Goal: Task Accomplishment & Management: Manage account settings

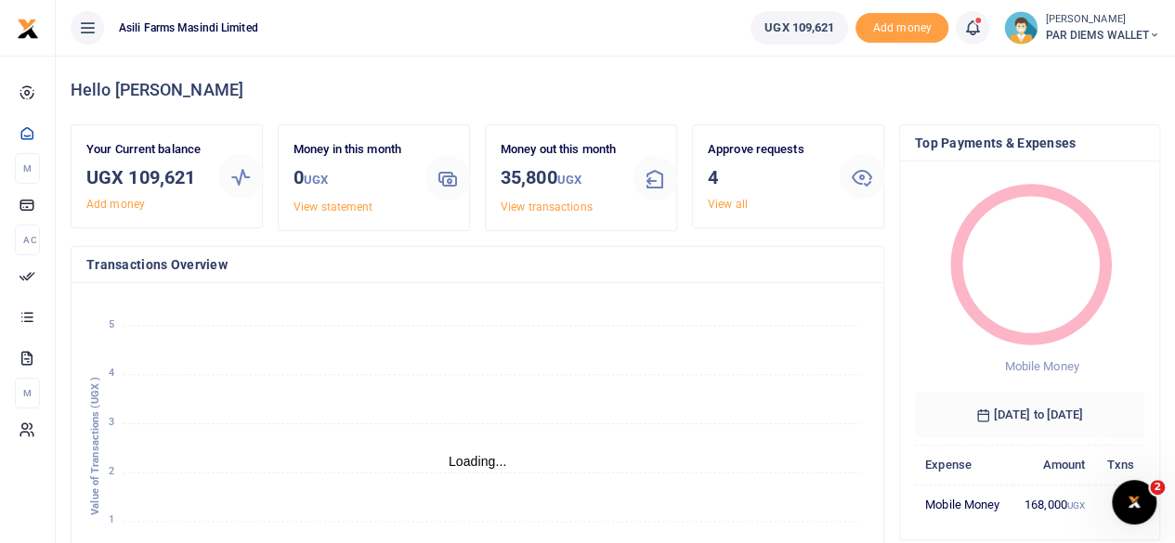
click at [1140, 28] on span "PAR DIEMS WALLET" at bounding box center [1102, 35] width 115 height 17
click at [1070, 71] on link "Switch accounts" at bounding box center [1087, 68] width 147 height 26
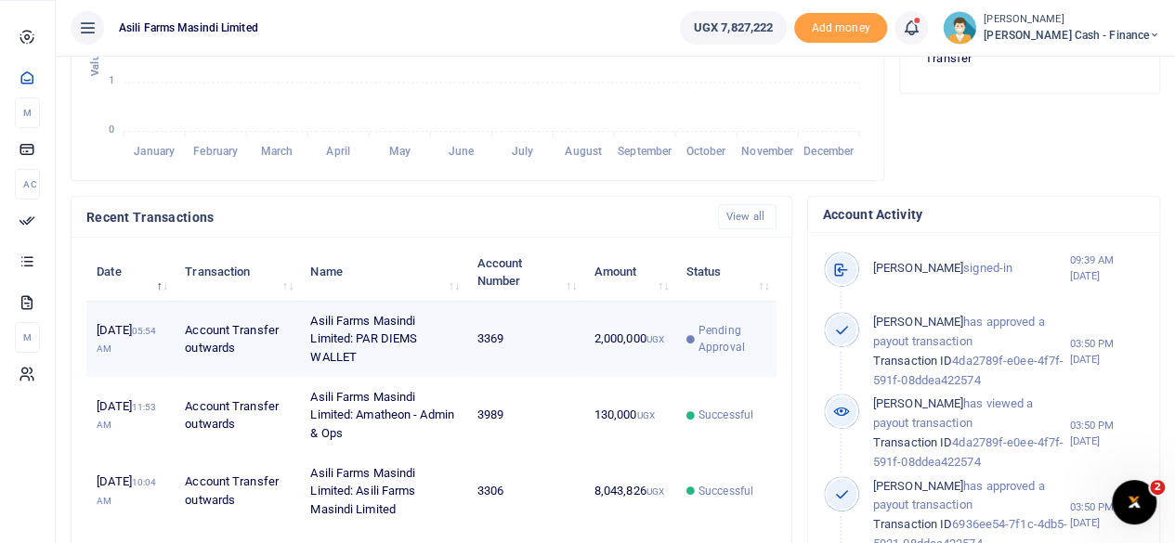
scroll to position [15, 15]
click at [389, 354] on td "Asili Farms Masindi Limited: PAR DIEMS WALLET" at bounding box center [383, 340] width 166 height 76
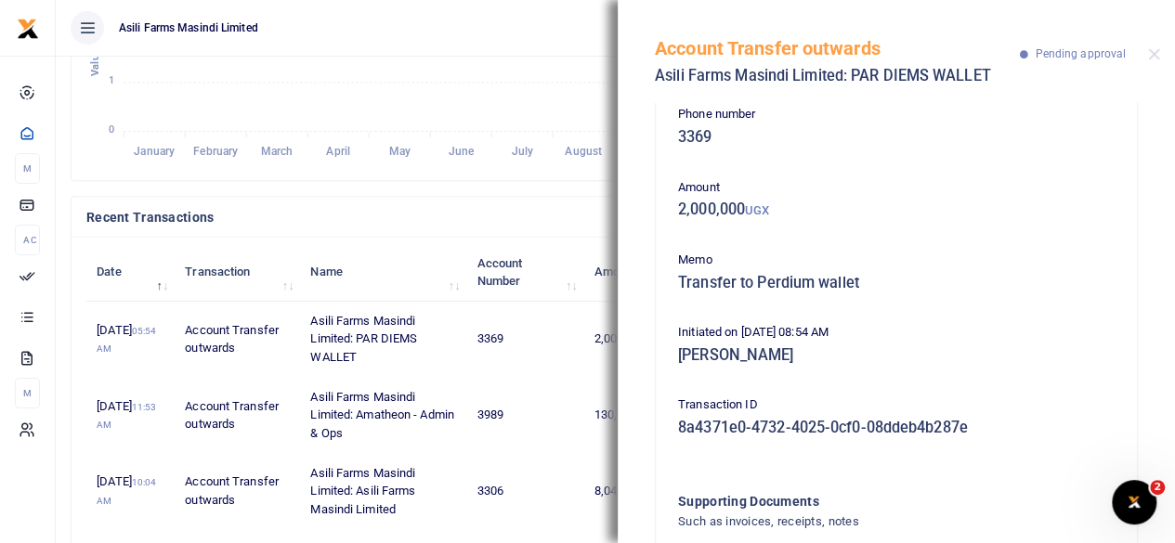
scroll to position [0, 0]
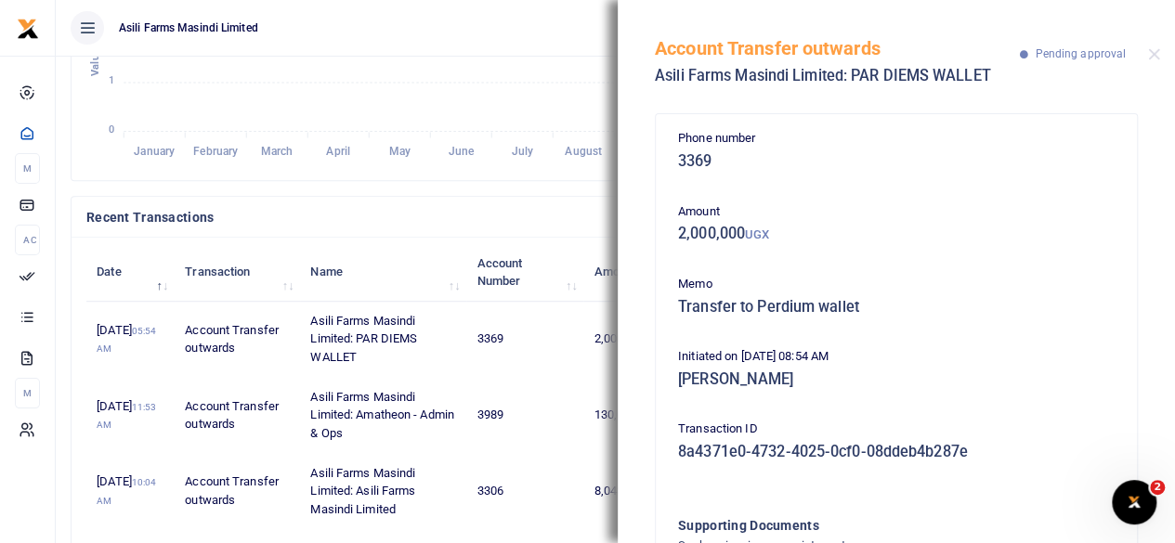
click at [1166, 56] on div "Account Transfer outwards Asili Farms Masindi Limited: PAR DIEMS WALLET Pending…" at bounding box center [896, 51] width 557 height 103
click at [1140, 59] on div "Account Transfer outwards Asili Farms Masindi Limited: PAR DIEMS WALLET Pending…" at bounding box center [896, 51] width 557 height 103
click at [1155, 55] on button "Close" at bounding box center [1154, 54] width 12 height 12
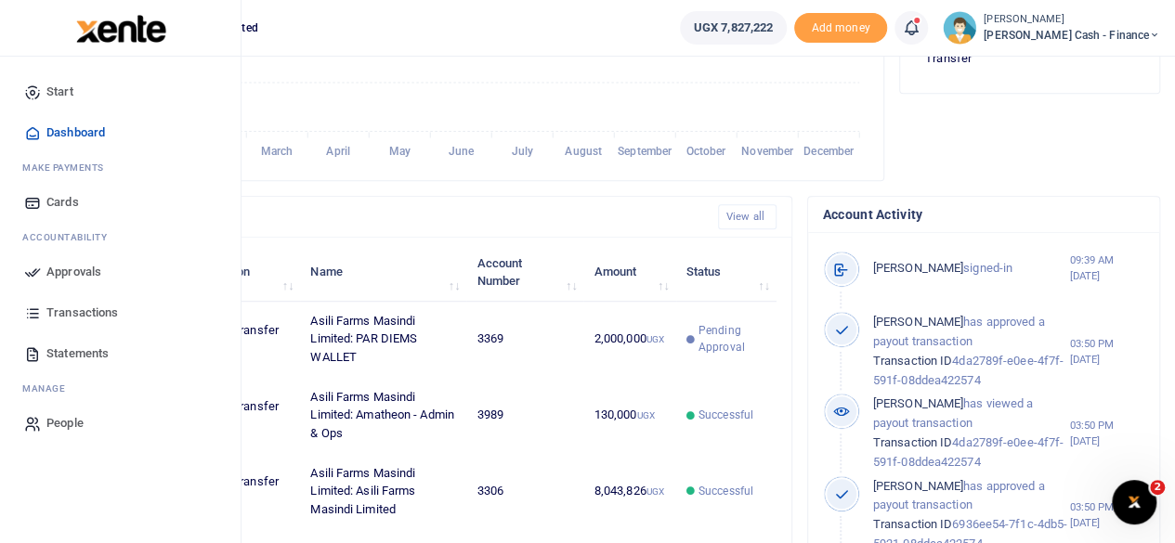
click at [69, 270] on span "Approvals" at bounding box center [73, 272] width 55 height 19
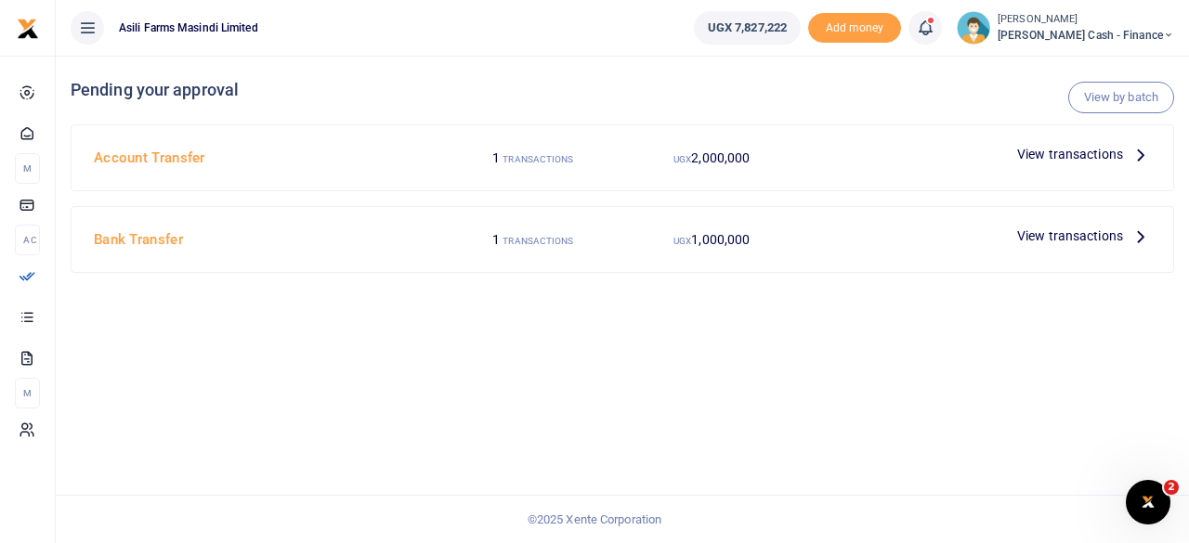
click at [1109, 238] on span "View transactions" at bounding box center [1070, 236] width 106 height 20
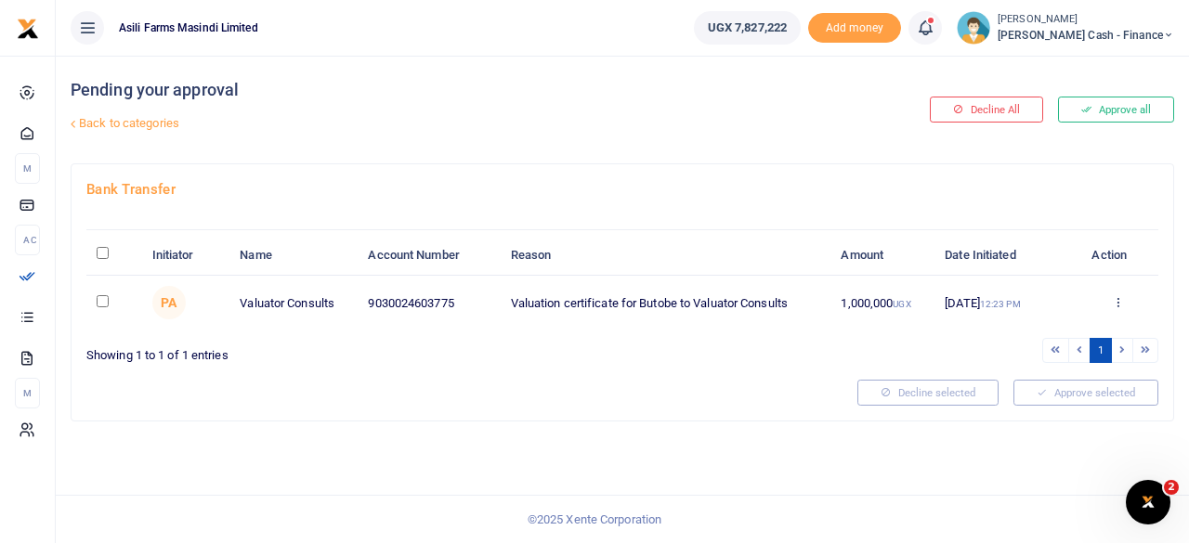
click at [84, 123] on link "Back to categories" at bounding box center [433, 124] width 735 height 32
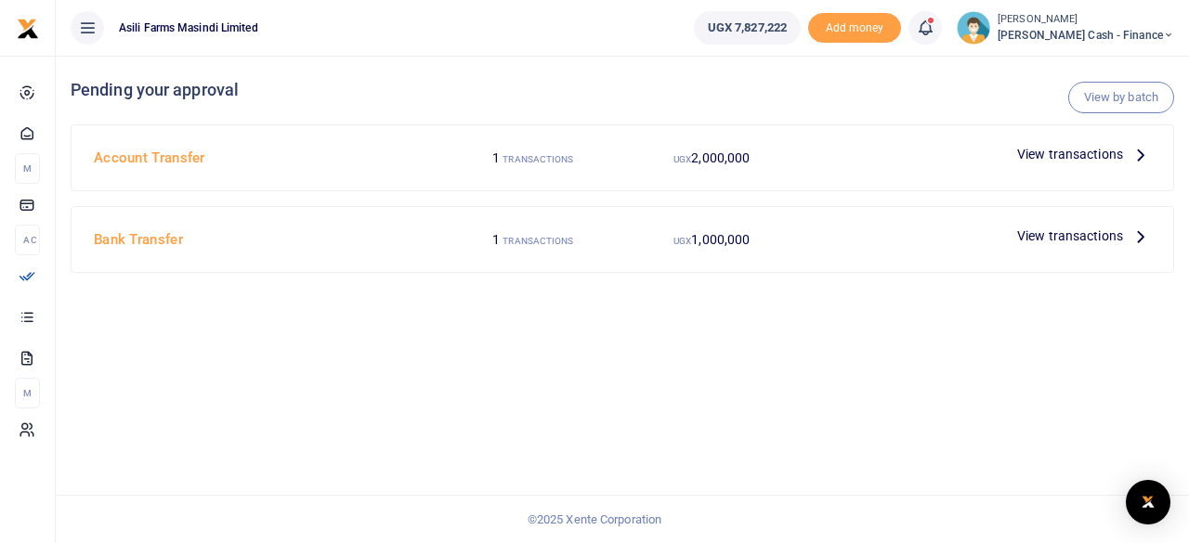
click at [1135, 151] on icon at bounding box center [1140, 154] width 20 height 20
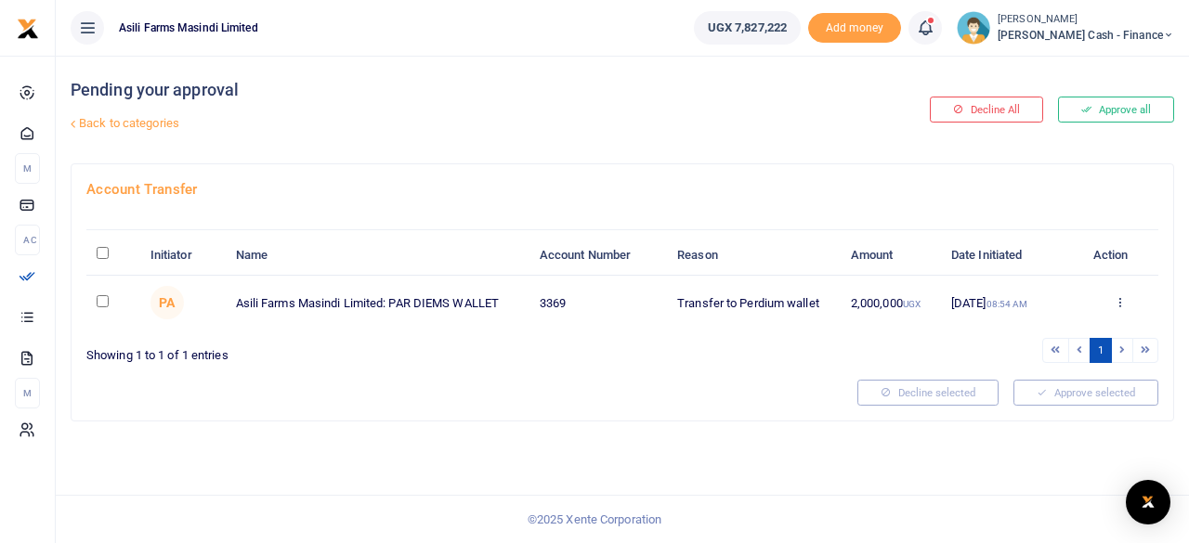
click at [105, 250] on input "\a \a : activate to sort column descending" at bounding box center [103, 253] width 12 height 12
checkbox input "true"
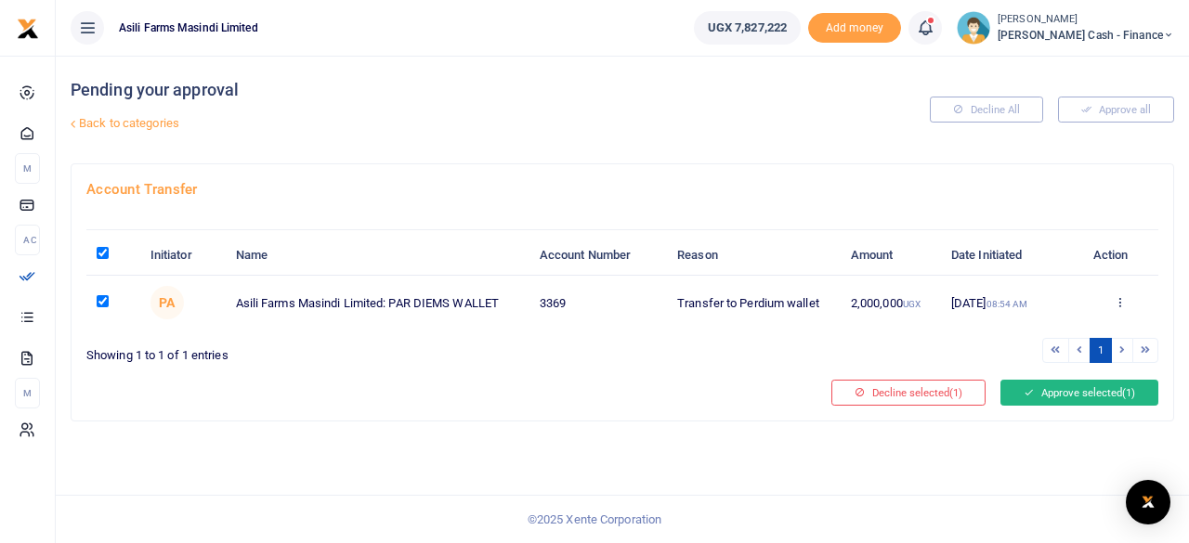
click at [1085, 385] on button "Approve selected (1)" at bounding box center [1079, 393] width 158 height 26
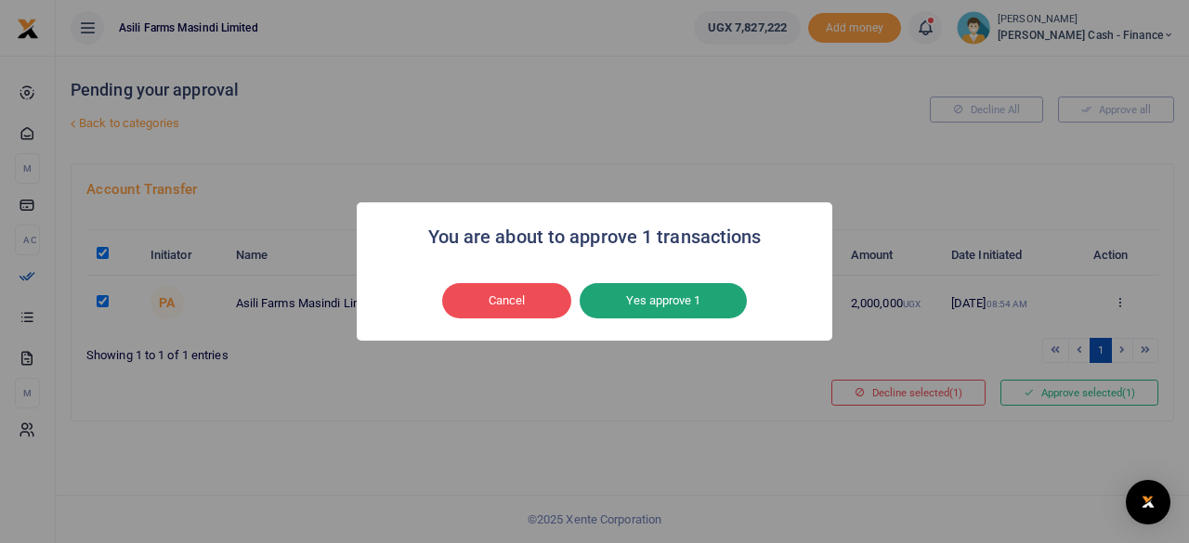
click at [683, 302] on button "Yes approve 1" at bounding box center [662, 300] width 167 height 35
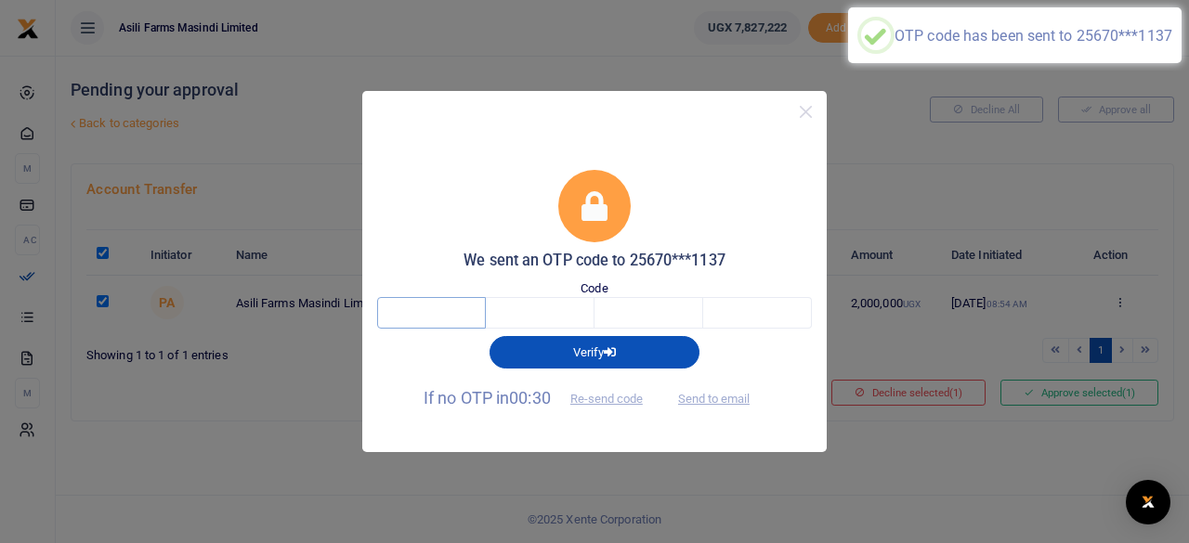
click at [420, 306] on input "text" at bounding box center [431, 313] width 109 height 32
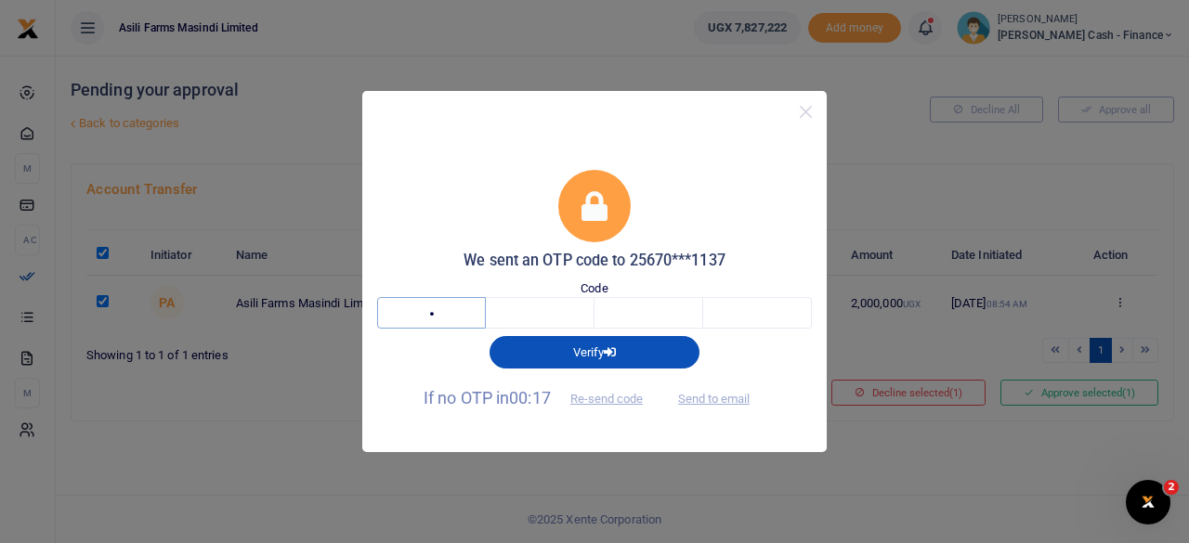
type input "6"
type input "4"
type input "5"
type input "2"
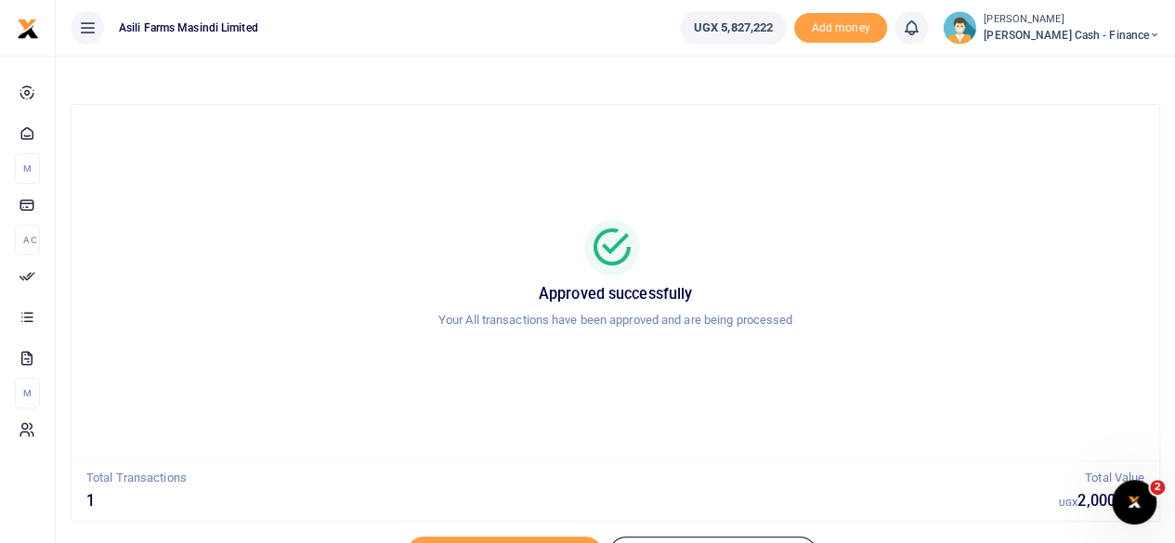
click at [1143, 34] on span "Petty Cash - Finance" at bounding box center [1071, 35] width 176 height 17
click at [1100, 60] on link "Switch accounts" at bounding box center [1027, 68] width 147 height 26
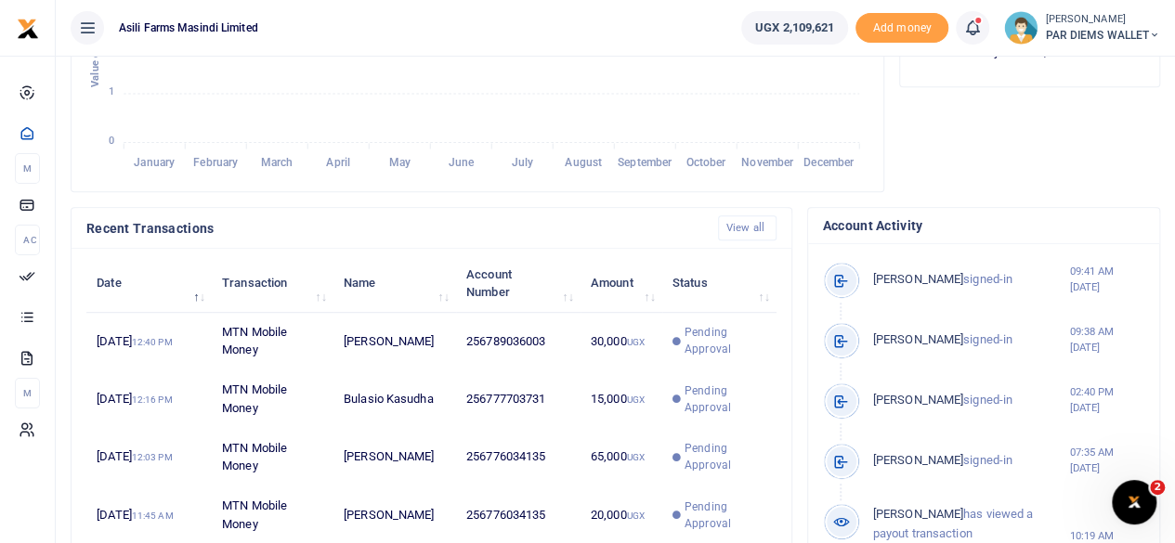
scroll to position [557, 0]
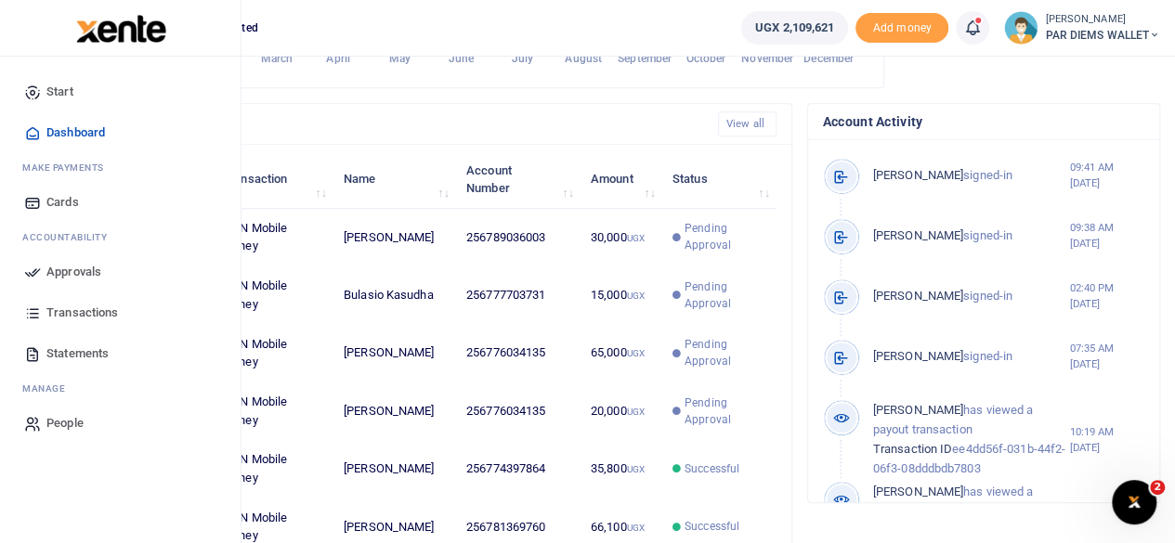
click at [58, 265] on span "Approvals" at bounding box center [73, 272] width 55 height 19
